Goal: Task Accomplishment & Management: Use online tool/utility

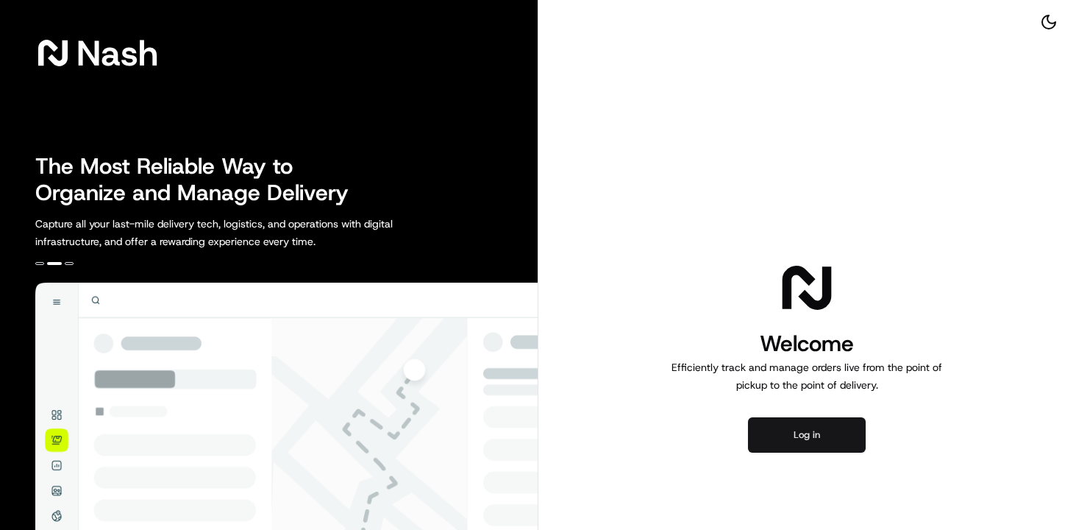
click at [795, 429] on button "Log in" at bounding box center [807, 434] width 118 height 35
